Goal: Task Accomplishment & Management: Use online tool/utility

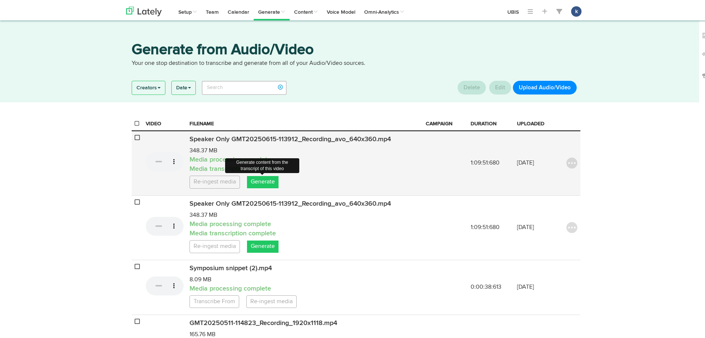
click at [261, 182] on link "Generate" at bounding box center [263, 180] width 32 height 12
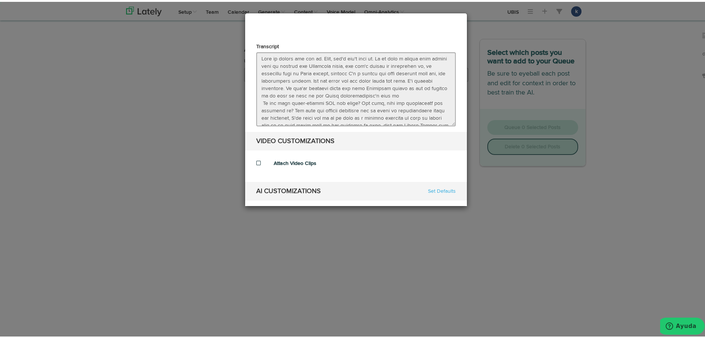
select select "natural"
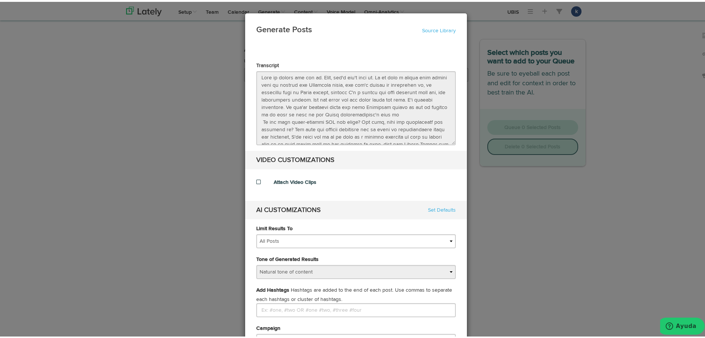
click at [96, 54] on div "Generate Posts Source Library 6758a975c49646b9d7409c34 67d1bf52d24ca26e42ef2162…" at bounding box center [356, 169] width 712 height 338
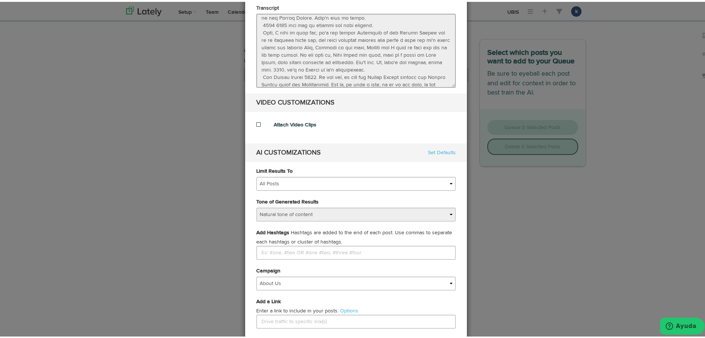
scroll to position [396, 0]
click at [260, 120] on div at bounding box center [259, 122] width 17 height 7
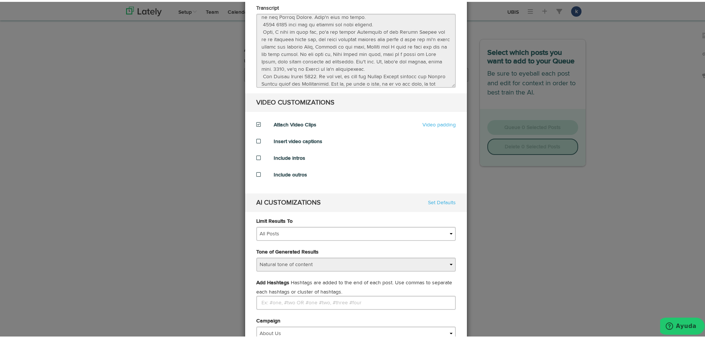
click at [251, 143] on div at bounding box center [259, 139] width 17 height 7
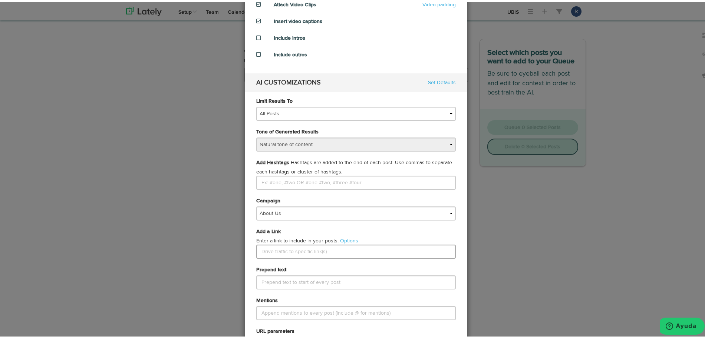
scroll to position [196, 0]
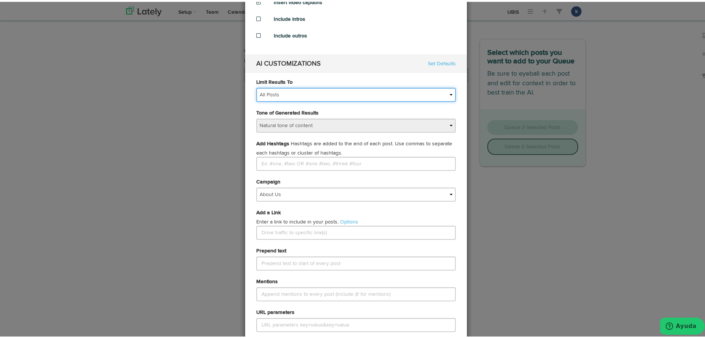
click at [339, 95] on select "All Posts Top 30 Posts Top 25 Posts Top 20 Posts Top 15 Posts Top 10 Posts" at bounding box center [355, 93] width 199 height 14
select select "10"
click at [256, 86] on select "All Posts Top 30 Posts Top 25 Posts Top 20 Posts Top 15 Posts Top 10 Posts" at bounding box center [355, 93] width 199 height 14
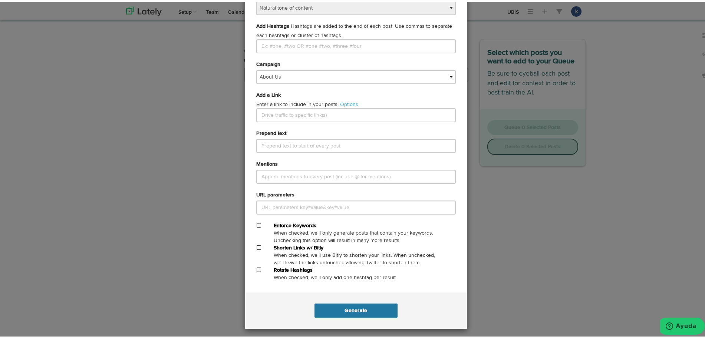
scroll to position [314, 0]
click at [342, 295] on div "Generate .." at bounding box center [356, 308] width 222 height 36
click at [342, 306] on button "Generate" at bounding box center [355, 308] width 83 height 14
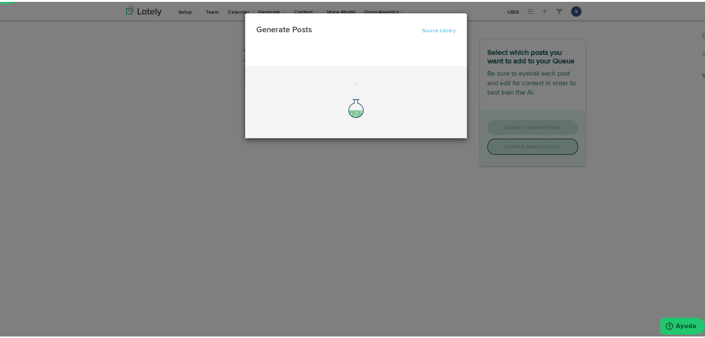
scroll to position [0, 0]
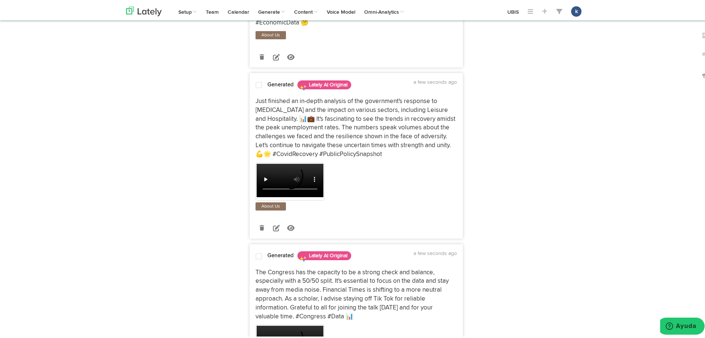
scroll to position [324, 0]
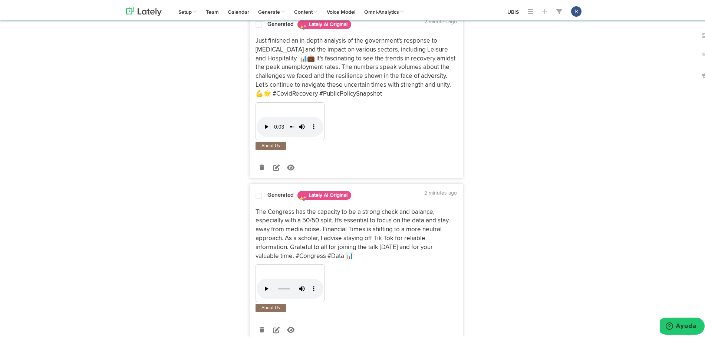
click at [70, 13] on nav "Channels Create Generate Pipeline Team Basic Analytics (limited on mobile) Dash…" at bounding box center [356, 9] width 712 height 19
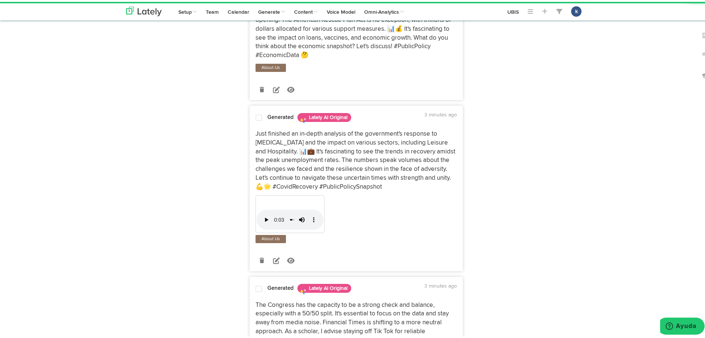
scroll to position [232, 0]
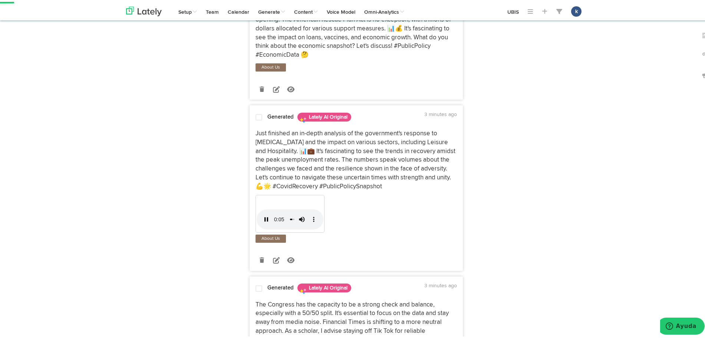
drag, startPoint x: 361, startPoint y: 213, endPoint x: 345, endPoint y: 214, distance: 16.3
click at [362, 213] on div "Your browser does not support HTML5 video." at bounding box center [355, 213] width 201 height 40
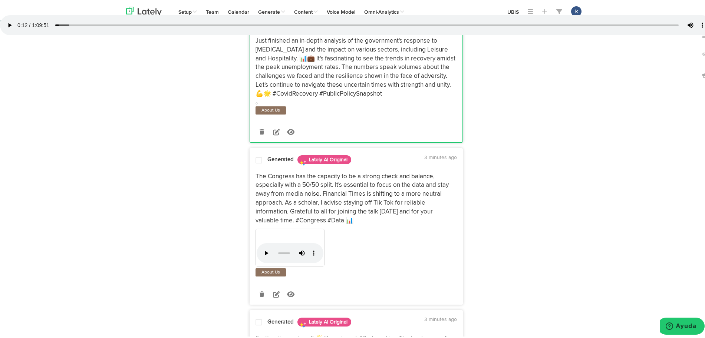
scroll to position [371, 0]
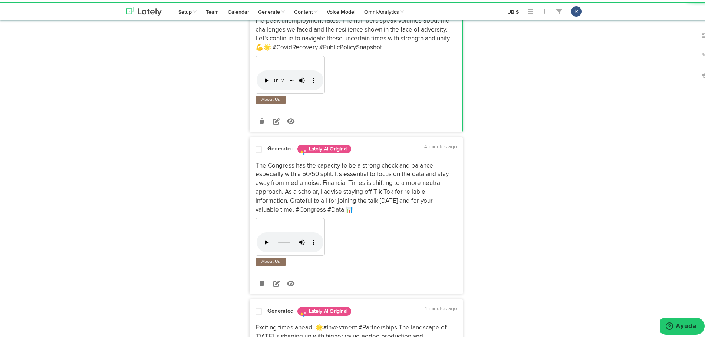
click at [615, 17] on nav "Channels Create Generate Pipeline Team Basic Analytics (limited on mobile) Dash…" at bounding box center [356, 9] width 712 height 19
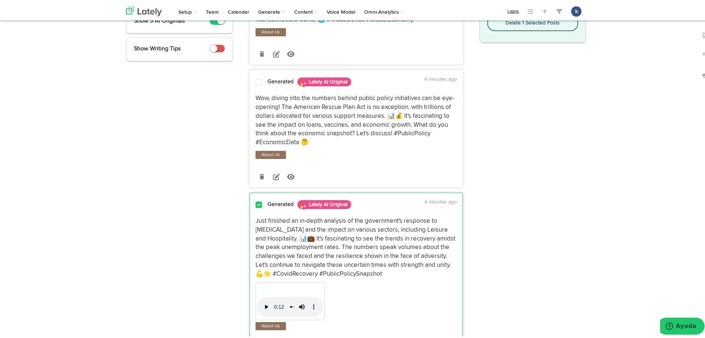
scroll to position [139, 0]
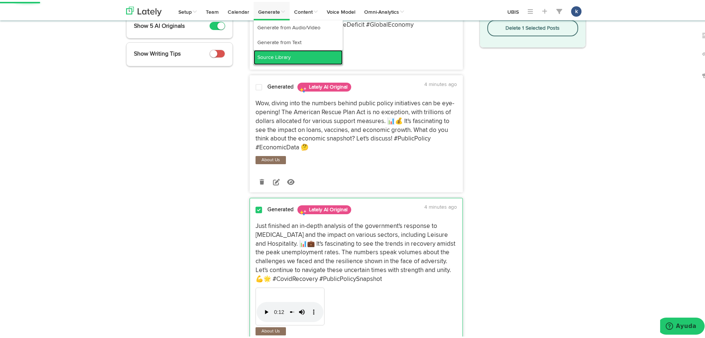
click at [268, 55] on link "Source Library" at bounding box center [298, 55] width 89 height 15
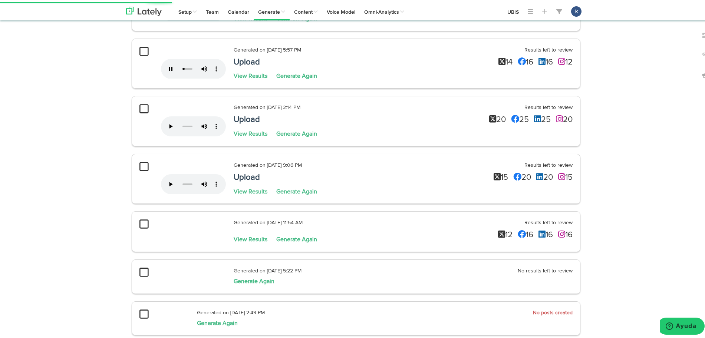
scroll to position [57, 0]
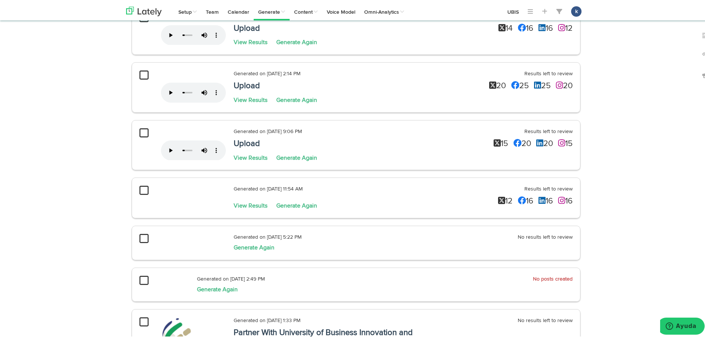
click at [203, 203] on div at bounding box center [193, 195] width 65 height 25
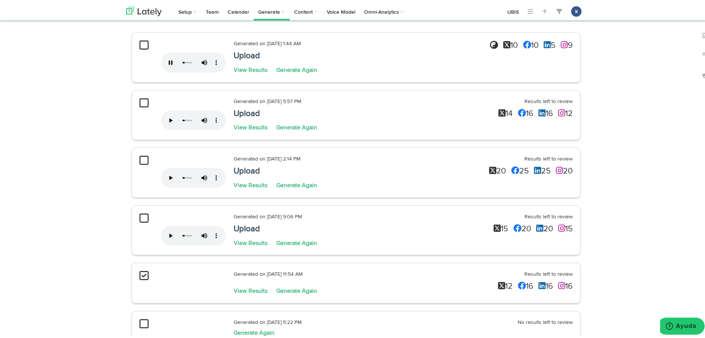
scroll to position [0, 0]
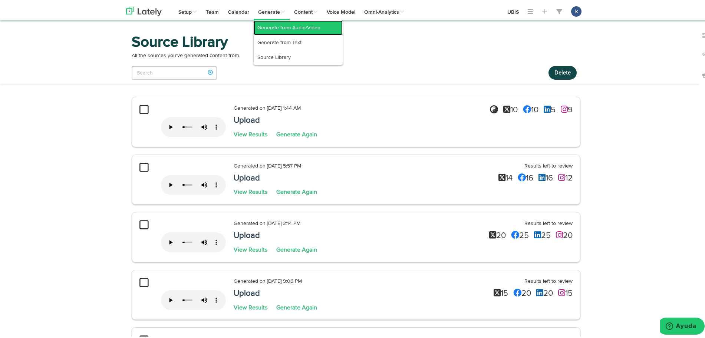
click at [276, 30] on link "Generate from Audio/Video" at bounding box center [298, 26] width 89 height 15
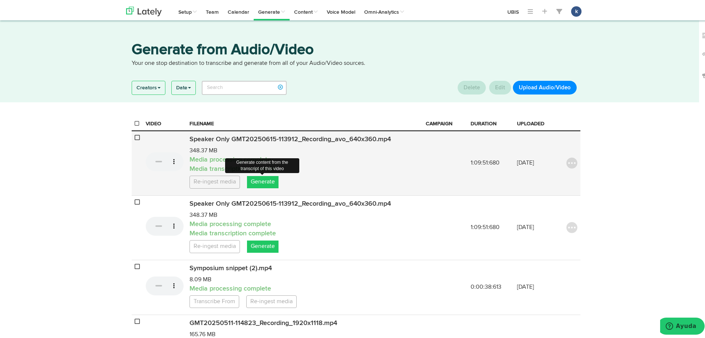
click at [267, 185] on link "Generate" at bounding box center [263, 180] width 32 height 12
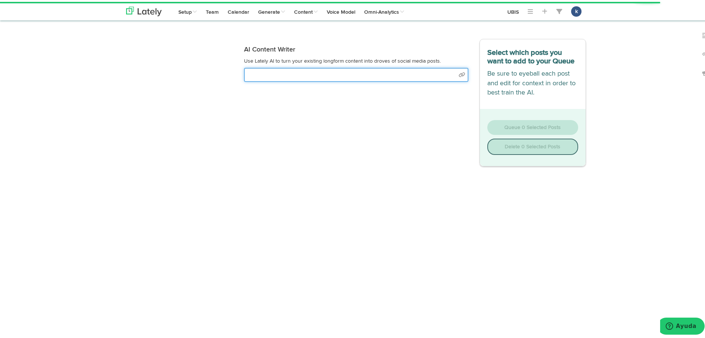
click at [354, 76] on input "text" at bounding box center [356, 73] width 224 height 14
click at [461, 74] on input "text" at bounding box center [356, 73] width 224 height 14
click at [422, 76] on input "text" at bounding box center [356, 73] width 224 height 14
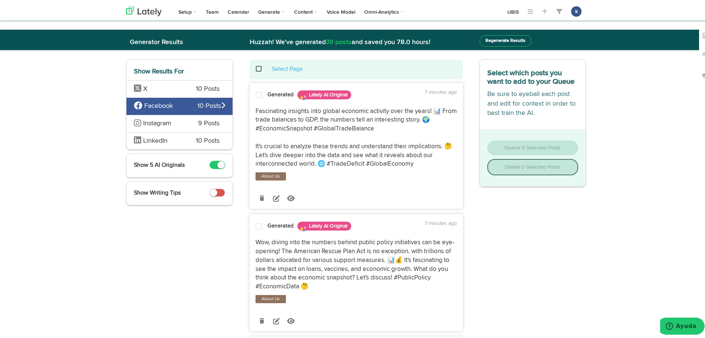
scroll to position [626, 0]
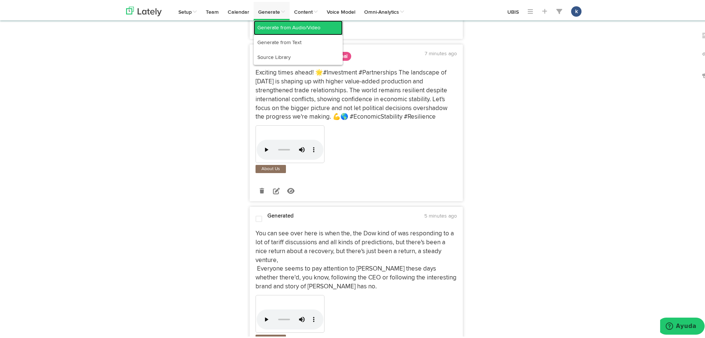
click at [272, 24] on link "Generate from Audio/Video" at bounding box center [298, 26] width 89 height 15
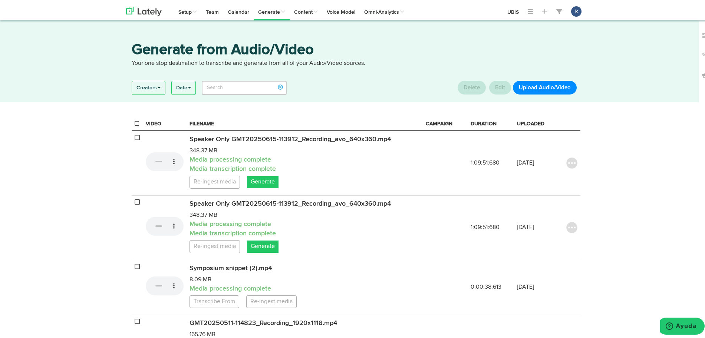
click at [533, 85] on button "Upload Audio/Video" at bounding box center [545, 86] width 64 height 14
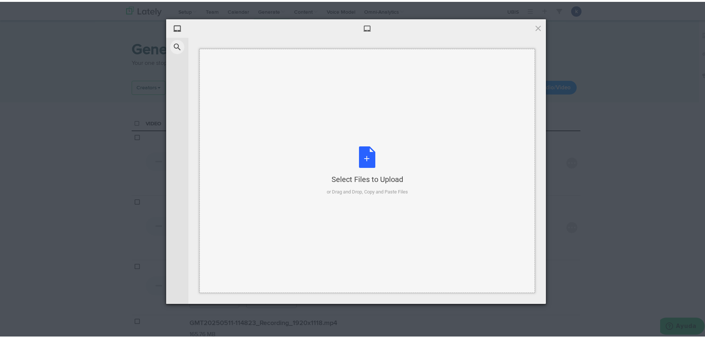
drag, startPoint x: 527, startPoint y: 80, endPoint x: 402, endPoint y: 117, distance: 130.5
click at [402, 117] on div "Select Files to Upload or Drag and Drop, Copy and Paste Files" at bounding box center [366, 169] width 335 height 244
